Goal: Task Accomplishment & Management: Use online tool/utility

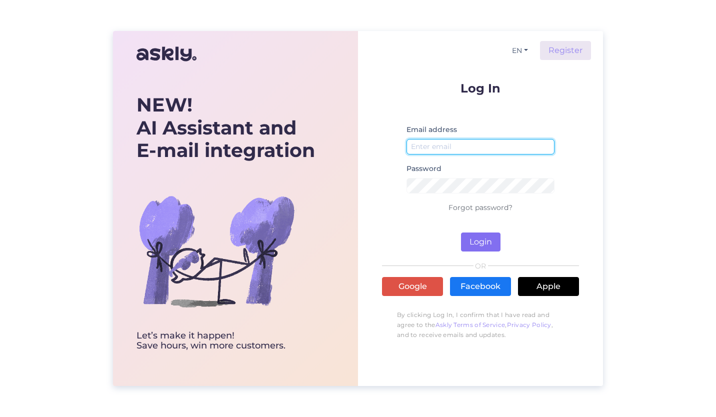
type input "info@pazziella.it"
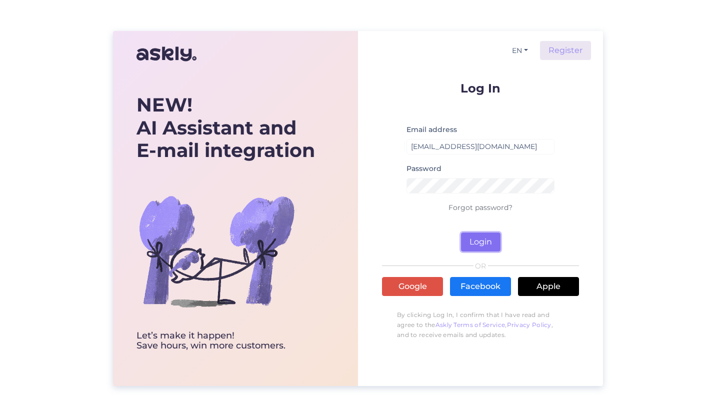
click at [486, 238] on button "Login" at bounding box center [480, 241] width 39 height 19
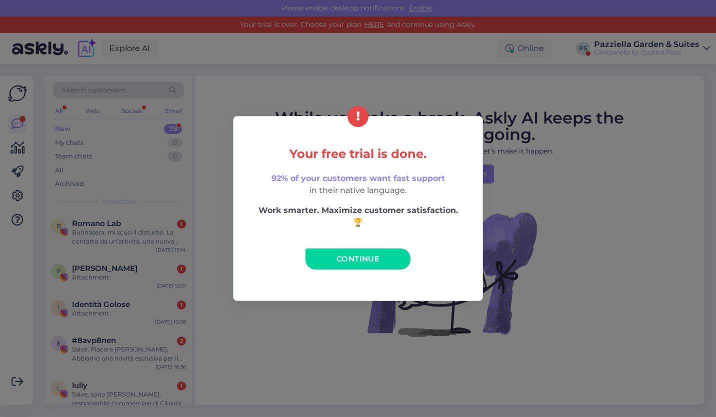
click at [395, 256] on link "Continue" at bounding box center [357, 258] width 105 height 21
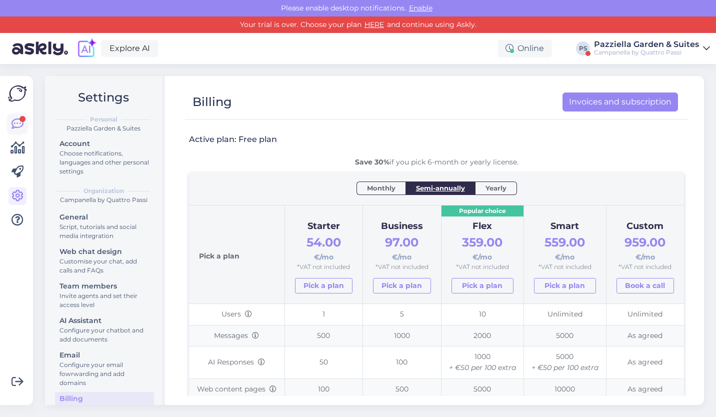
click at [19, 121] on icon at bounding box center [17, 124] width 12 height 12
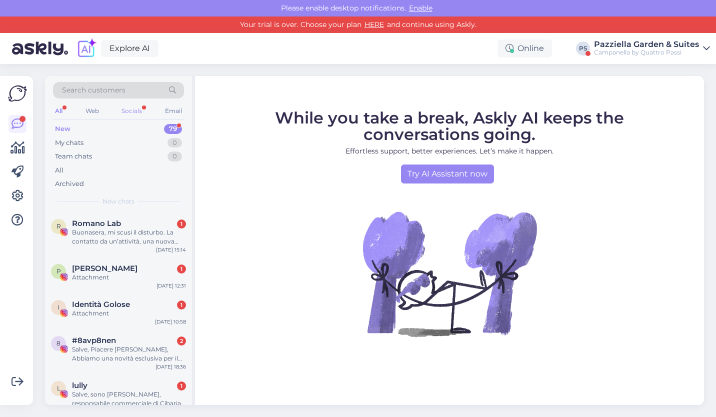
click at [127, 112] on div "Socials" at bounding box center [131, 110] width 24 height 13
click at [20, 125] on icon at bounding box center [17, 124] width 12 height 12
click at [97, 142] on div "My chats 0" at bounding box center [118, 143] width 131 height 14
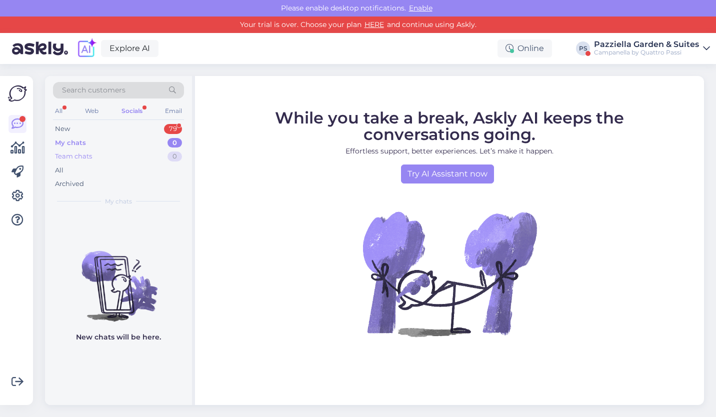
click at [101, 156] on div "Team chats 0" at bounding box center [118, 156] width 131 height 14
click at [98, 174] on div "All" at bounding box center [118, 170] width 131 height 14
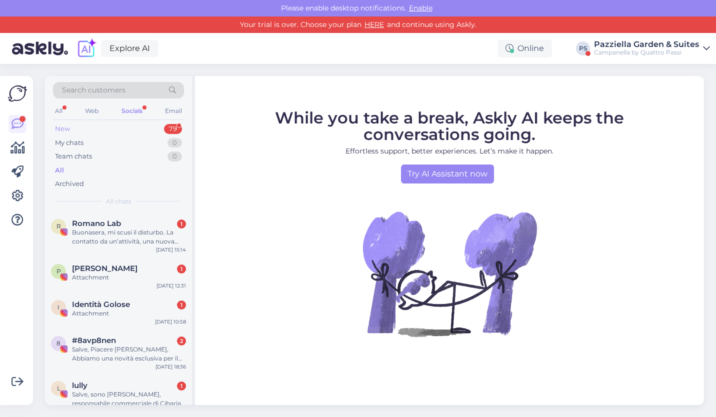
click at [101, 130] on div "New 79" at bounding box center [118, 129] width 131 height 14
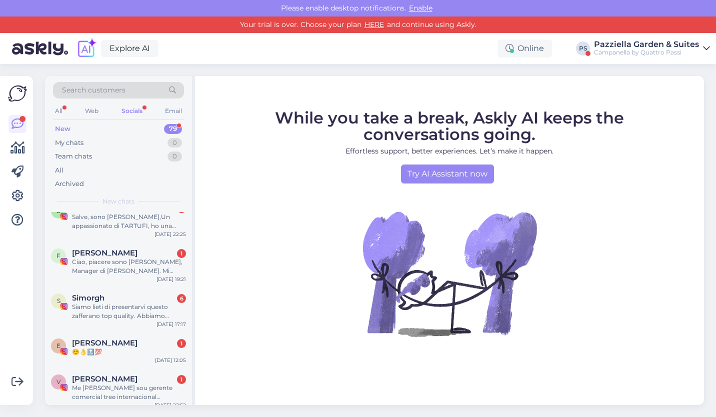
scroll to position [349, 0]
click at [101, 92] on span "Search customers" at bounding box center [93, 90] width 63 height 10
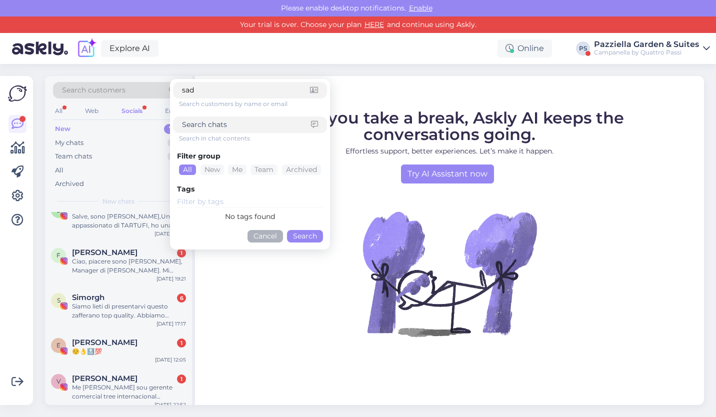
type input "sad"
click at [384, 116] on span "While you take a break, Askly AI keeps the conversations going." at bounding box center [449, 126] width 349 height 36
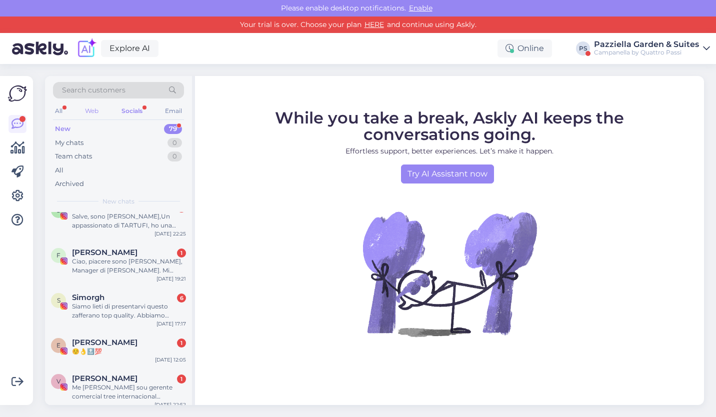
click at [96, 109] on div "Web" at bounding box center [91, 110] width 17 height 13
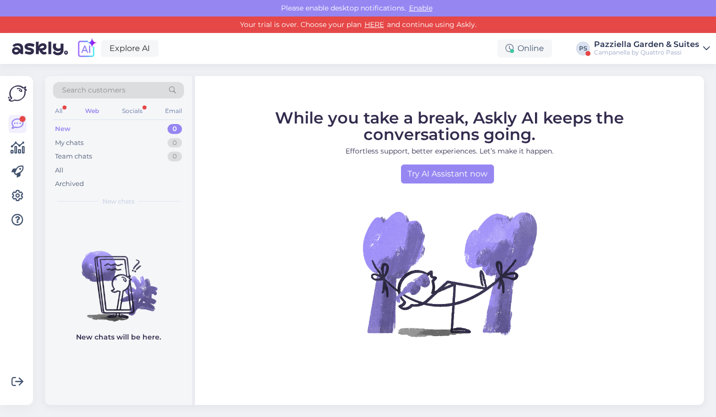
scroll to position [0, 0]
click at [168, 115] on div "Email" at bounding box center [173, 110] width 21 height 13
click at [83, 109] on div "Web" at bounding box center [91, 110] width 17 height 13
click at [63, 107] on div "All" at bounding box center [58, 110] width 11 height 13
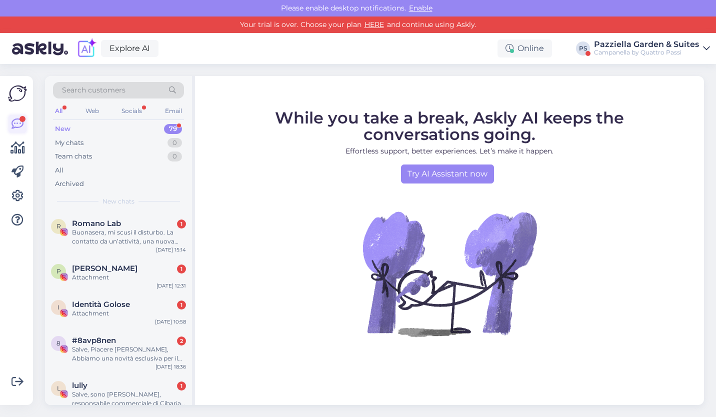
click at [17, 119] on icon at bounding box center [17, 124] width 12 height 12
click at [94, 81] on div "Search customers All Web Socials Email New 79 My chats 0 Team chats 0 All Archi…" at bounding box center [118, 144] width 147 height 136
click at [92, 90] on span "Search customers" at bounding box center [93, 90] width 63 height 10
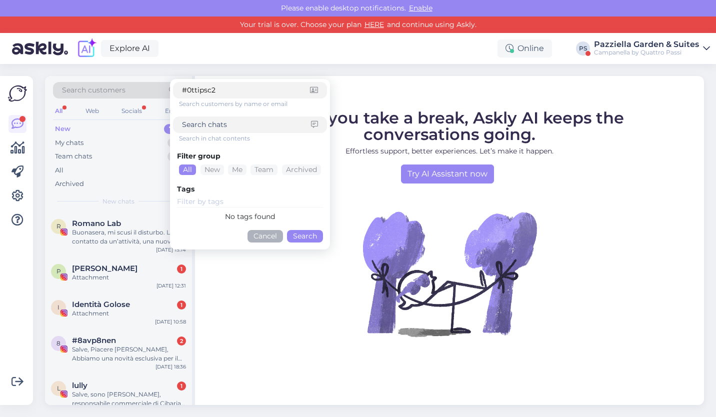
type input "#0ttipsc2"
click at [302, 236] on button "Search" at bounding box center [305, 236] width 36 height 12
